Goal: Information Seeking & Learning: Check status

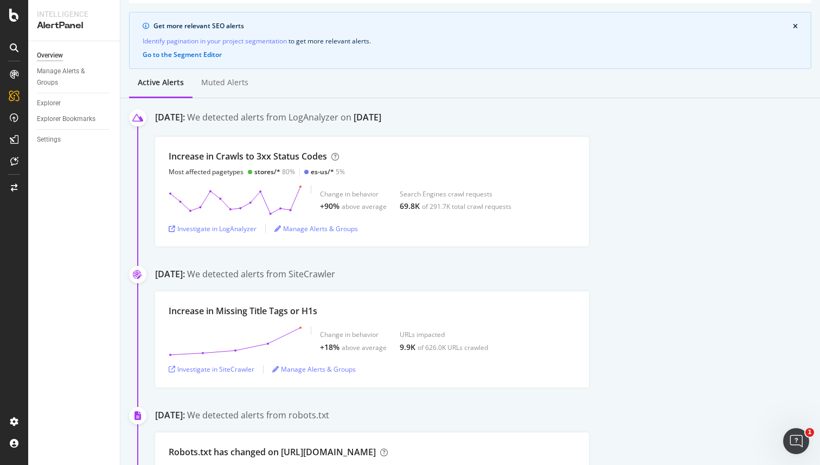
scroll to position [74, 0]
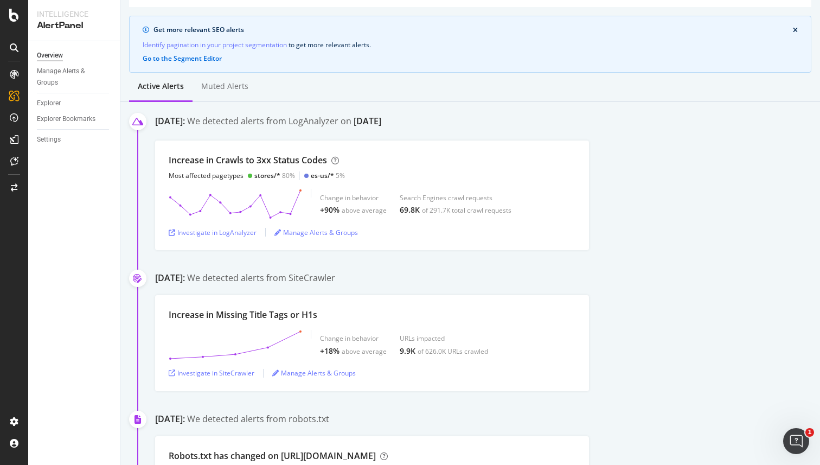
click at [673, 173] on div "Increase in Crawls to 3xx Status Codes Most affected pagetypes stores/* 80% es-…" at bounding box center [487, 196] width 665 height 110
click at [679, 171] on div "Increase in Crawls to 3xx Status Codes Most affected pagetypes stores/* 80% es-…" at bounding box center [487, 196] width 665 height 110
